Goal: Information Seeking & Learning: Find specific fact

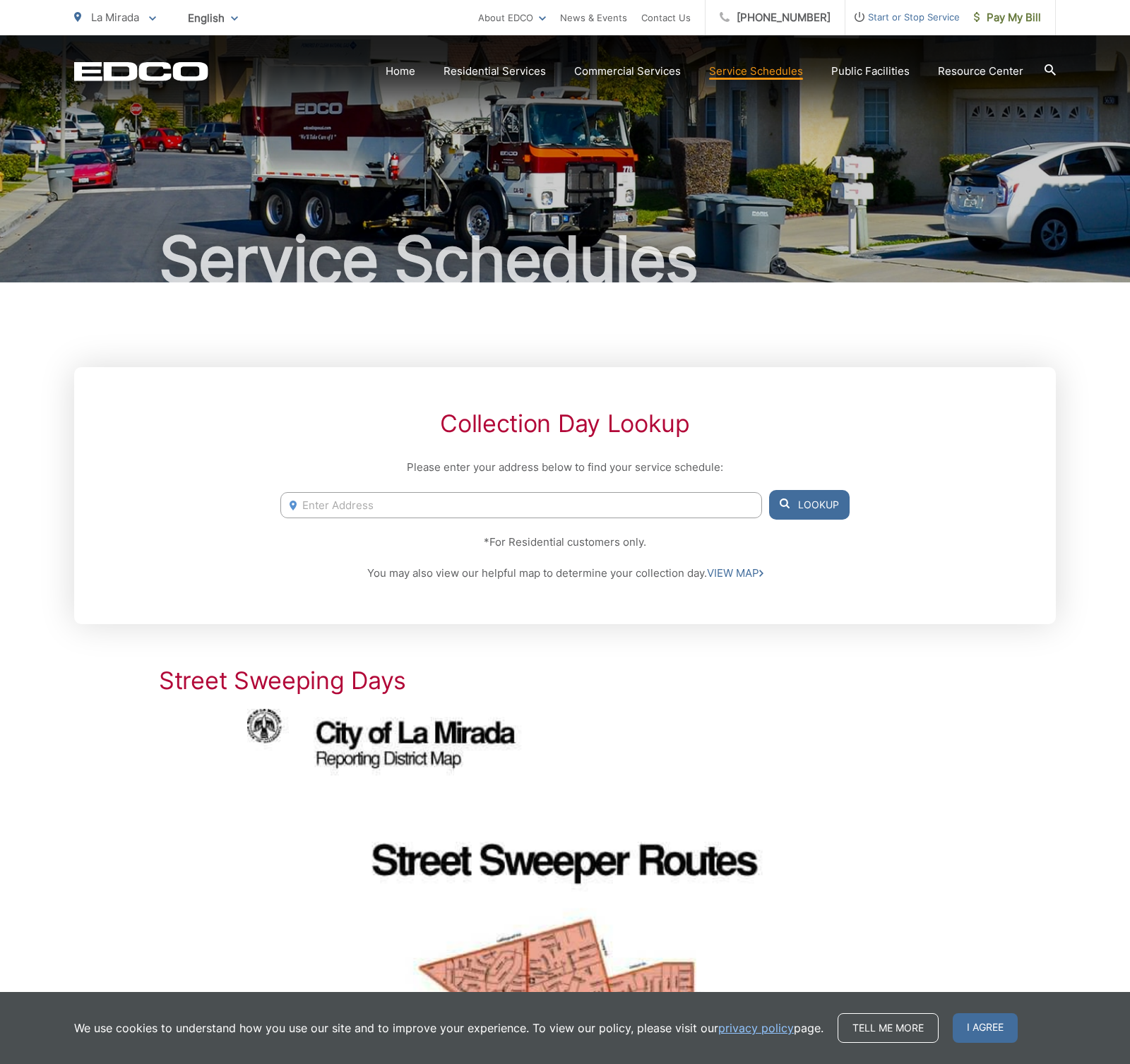
click at [530, 518] on div "1791 [GEOGRAPHIC_DATA], 92084 [STREET_ADDRESS] [STREET_ADDRESS] [STREET_ADDRESS…" at bounding box center [565, 505] width 569 height 30
click at [530, 506] on input "Enter Address" at bounding box center [521, 505] width 481 height 27
paste input "[STREET_ADDRESS]"
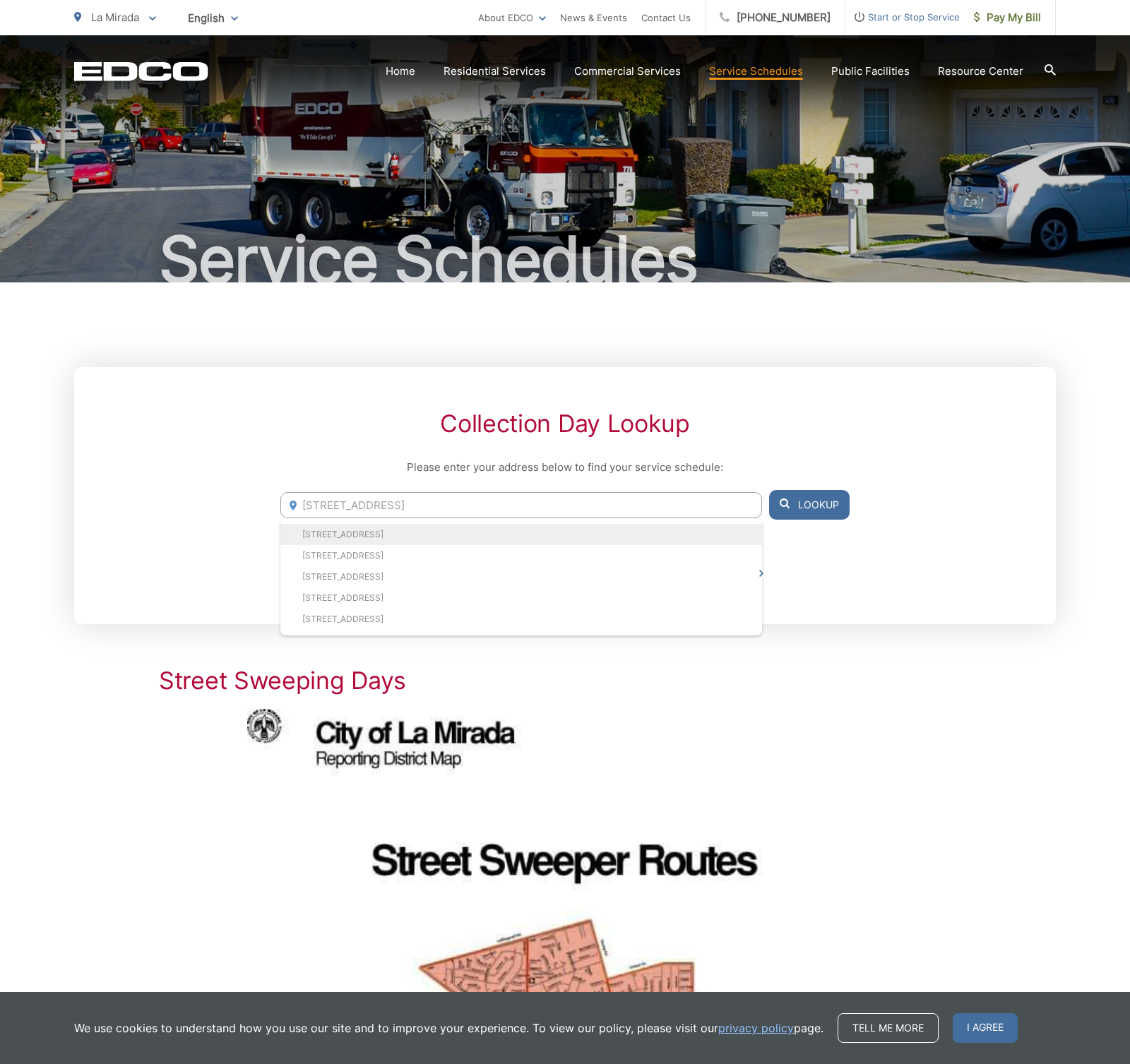
click at [491, 527] on li "[STREET_ADDRESS]" at bounding box center [521, 534] width 481 height 22
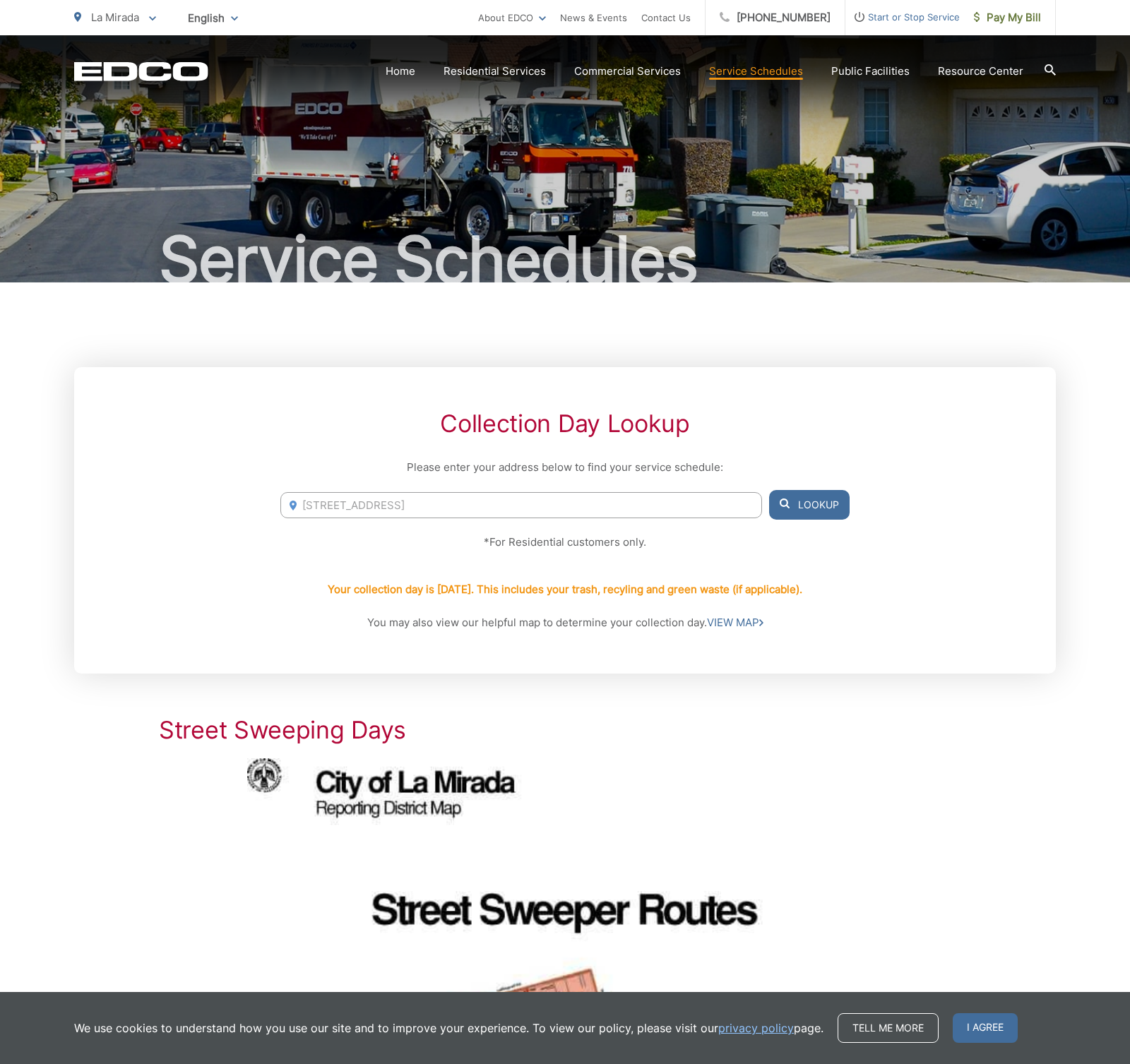
click at [407, 499] on input "[STREET_ADDRESS]" at bounding box center [521, 505] width 481 height 27
paste input "[STREET_ADDRESS]"
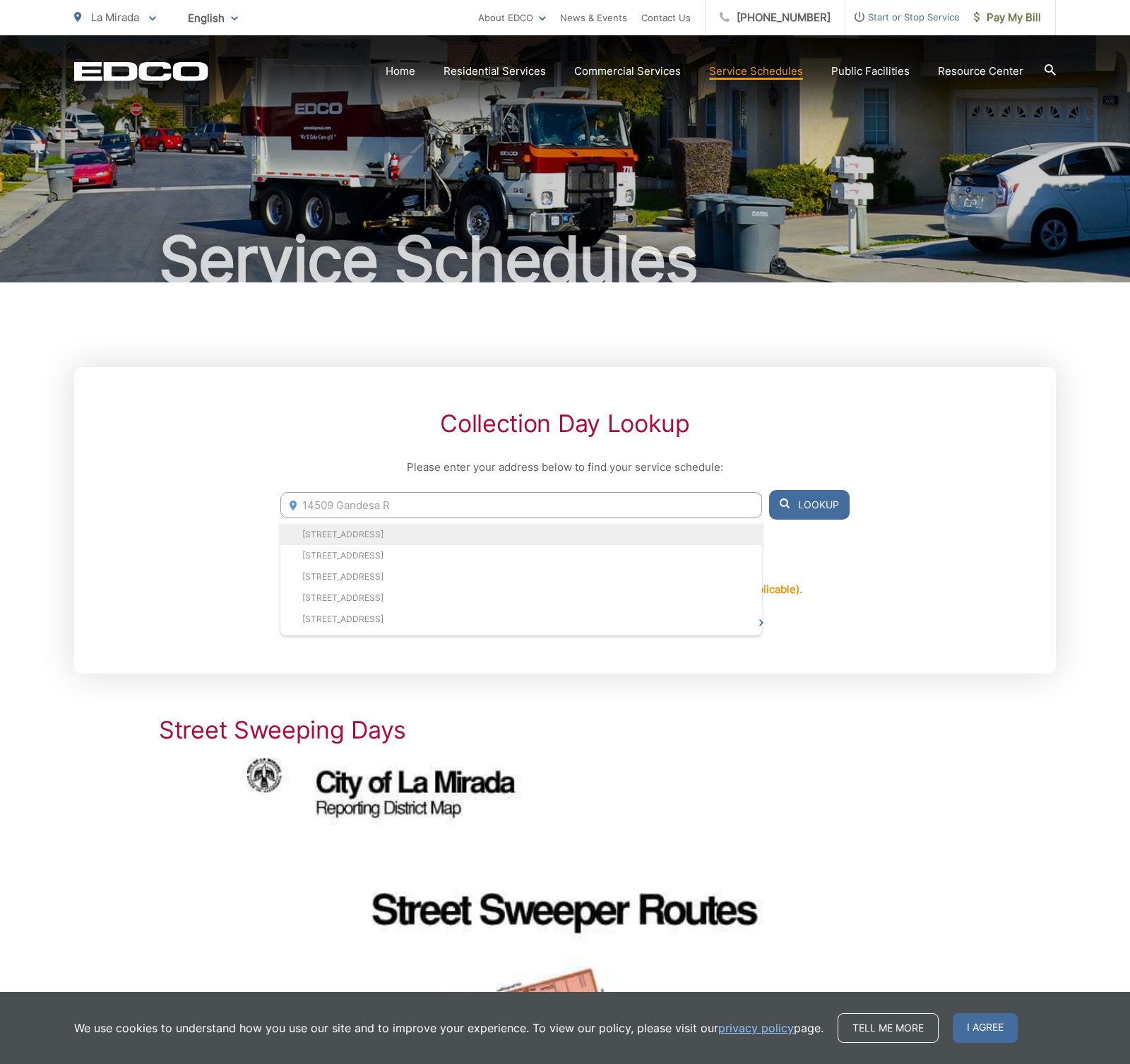
click at [410, 529] on li "[STREET_ADDRESS]" at bounding box center [521, 534] width 481 height 22
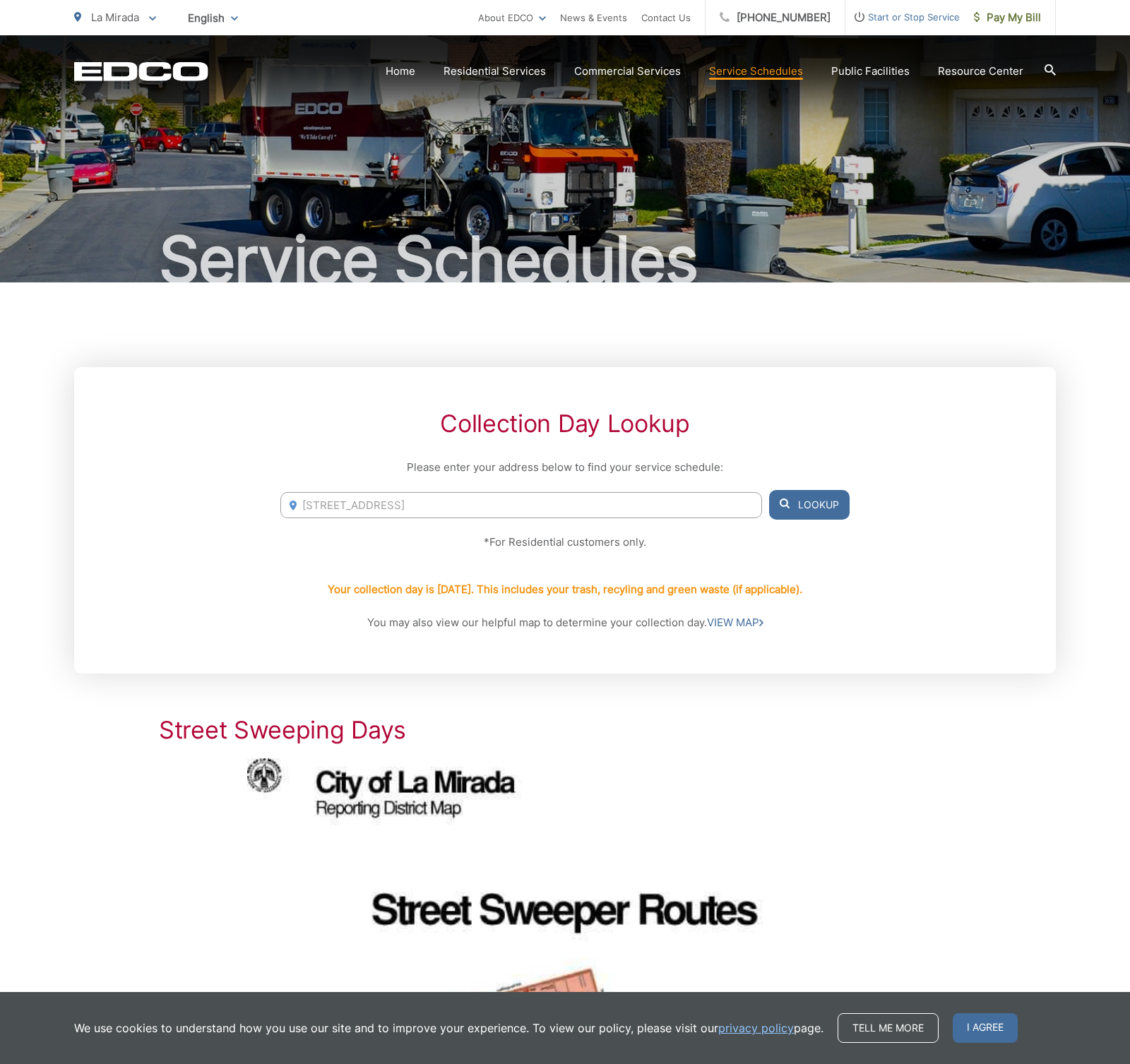
click at [808, 501] on button "Lookup" at bounding box center [809, 505] width 81 height 30
click at [523, 512] on input "[STREET_ADDRESS]" at bounding box center [521, 505] width 481 height 27
paste input "[STREET_ADDRESS][PERSON_NAME]"
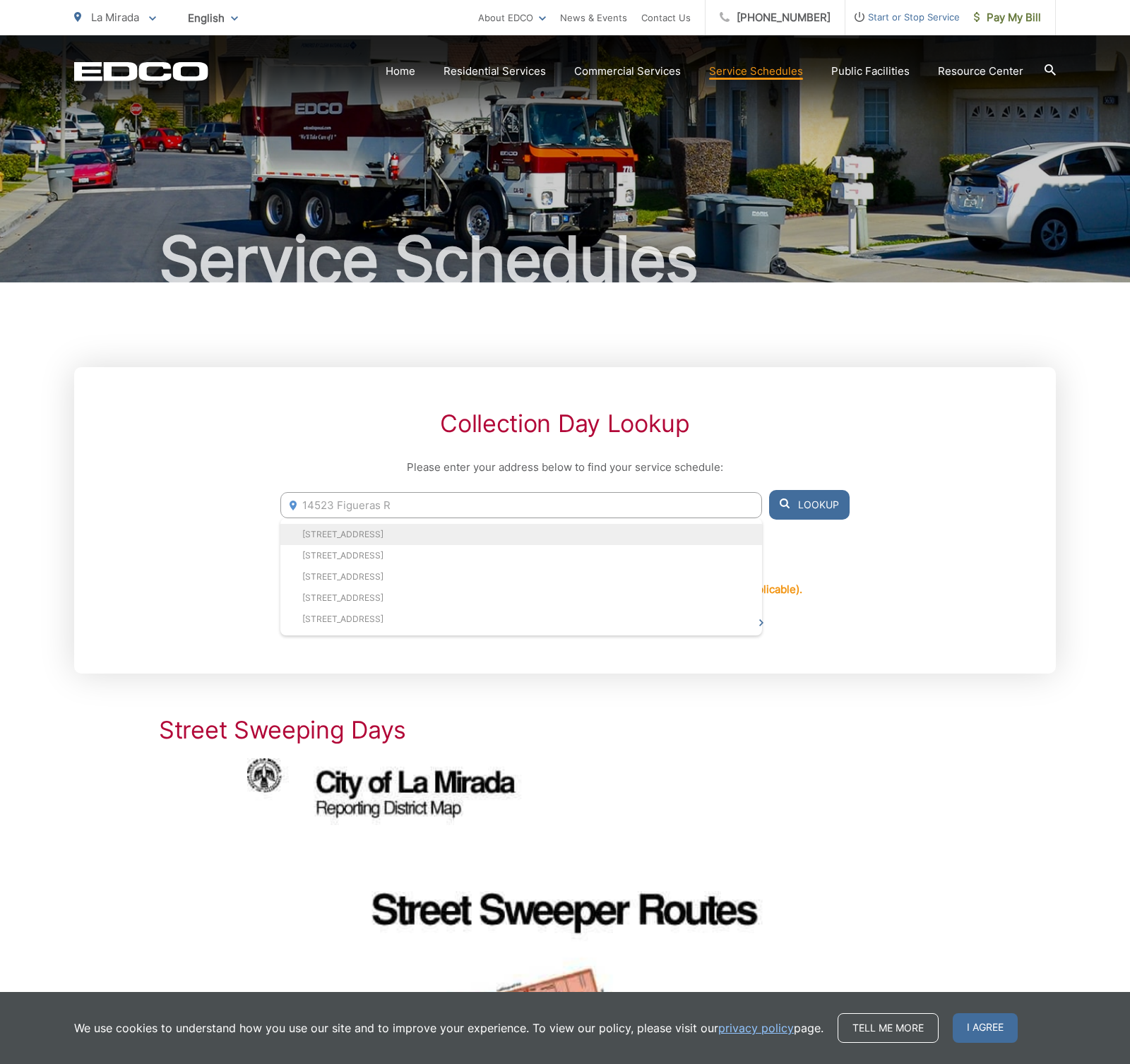
click at [509, 539] on li "[STREET_ADDRESS]" at bounding box center [521, 534] width 481 height 22
type input "[STREET_ADDRESS]"
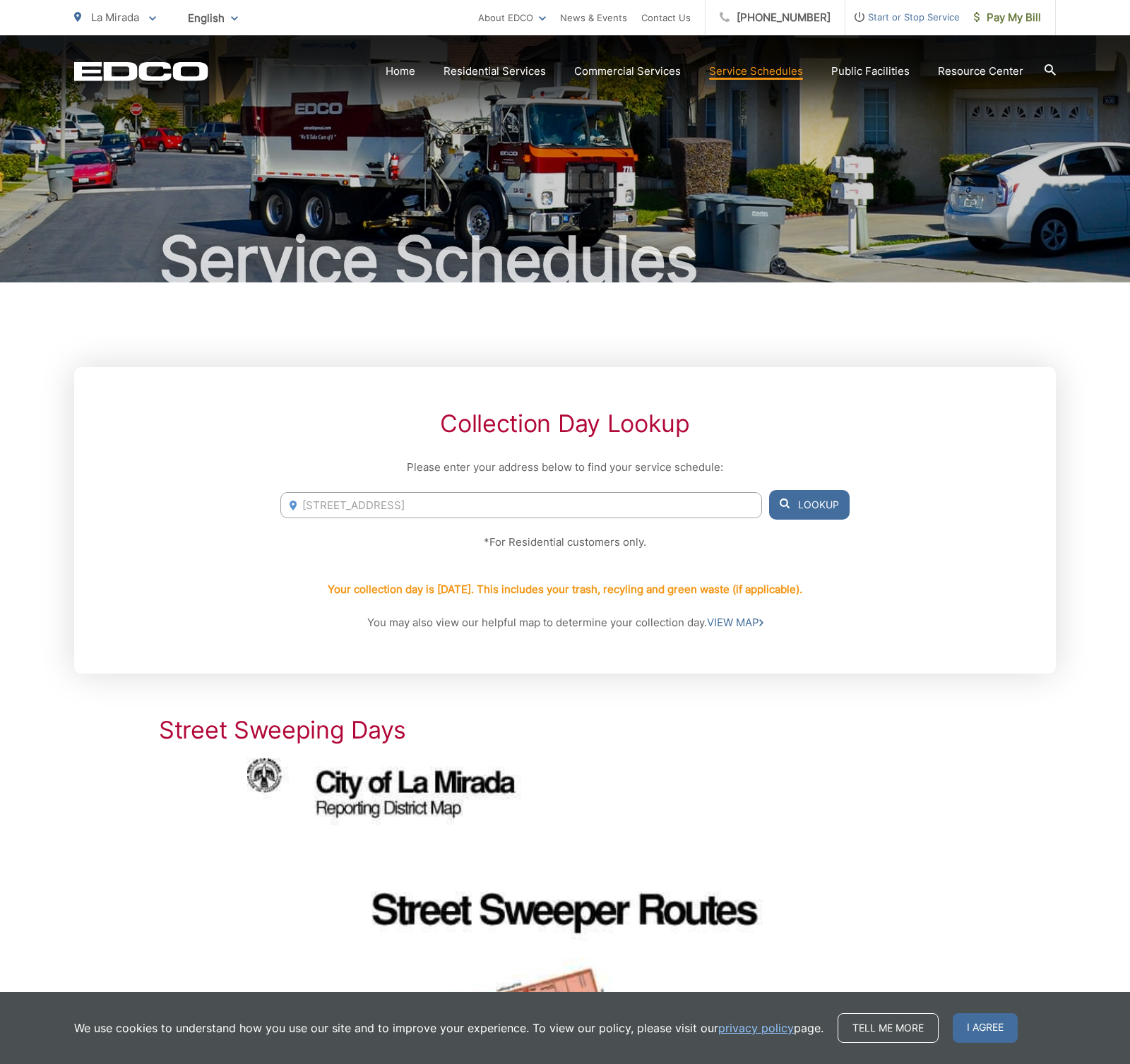
click at [821, 502] on button "Lookup" at bounding box center [809, 505] width 81 height 30
click at [638, 499] on input "[STREET_ADDRESS]" at bounding box center [521, 505] width 481 height 27
click at [817, 502] on button "Lookup" at bounding box center [809, 505] width 81 height 30
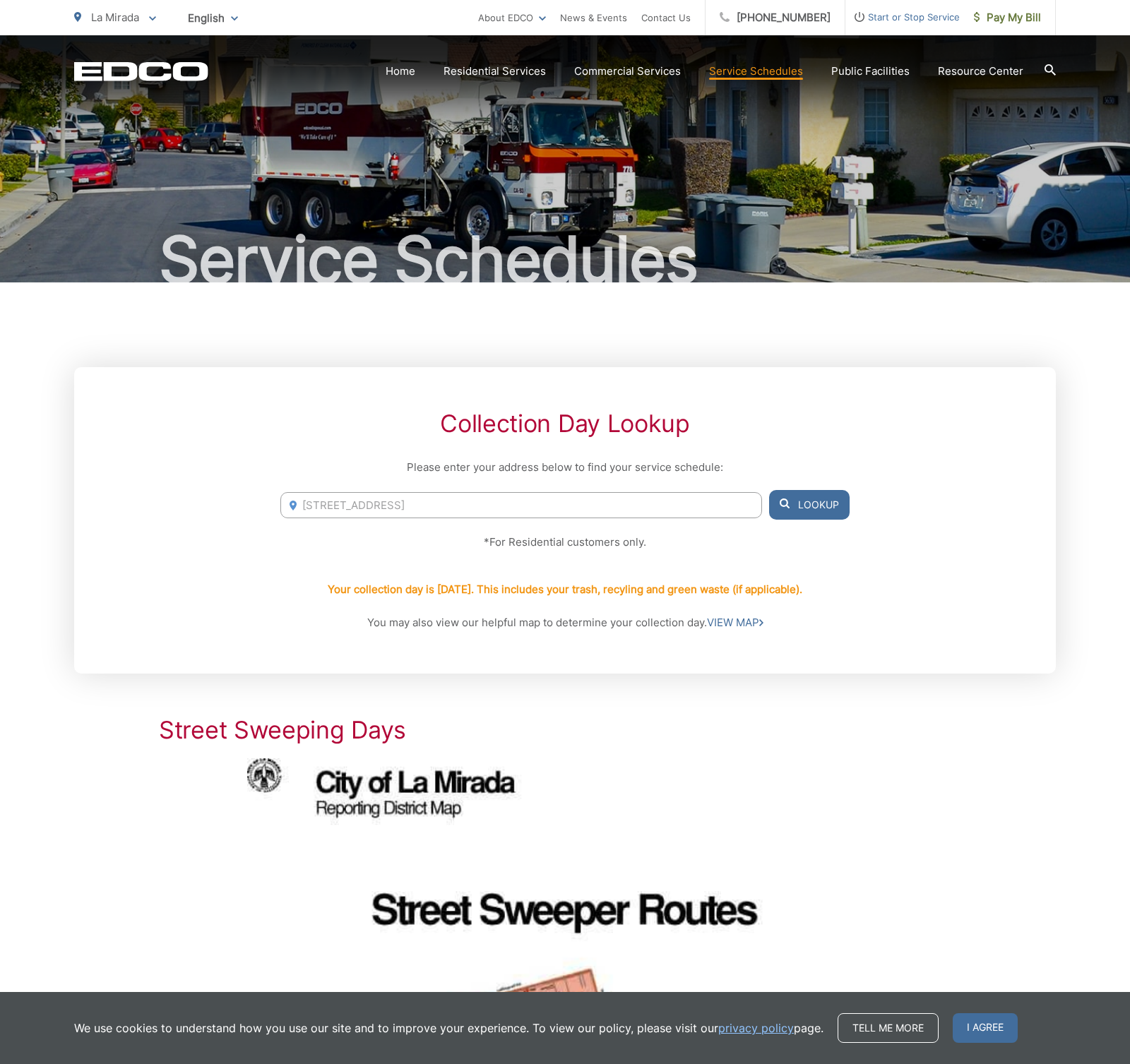
click at [809, 502] on button "Lookup" at bounding box center [809, 505] width 81 height 30
click at [944, 550] on div "Collection Day Lookup Please enter your address below to find your service sche…" at bounding box center [564, 520] width 981 height 306
